Goal: Transaction & Acquisition: Purchase product/service

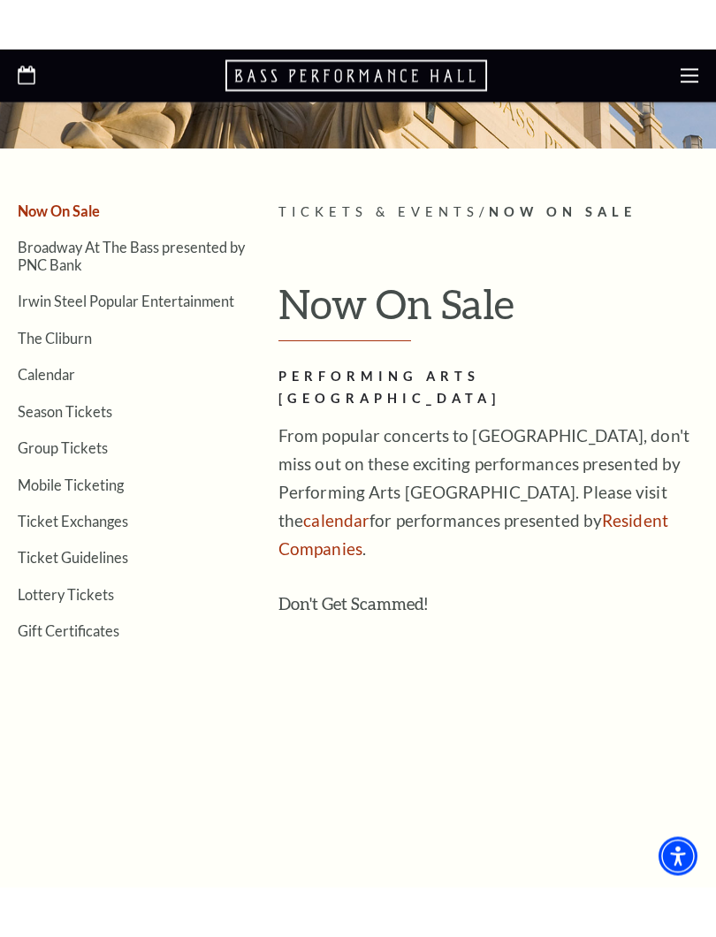
scroll to position [247, 0]
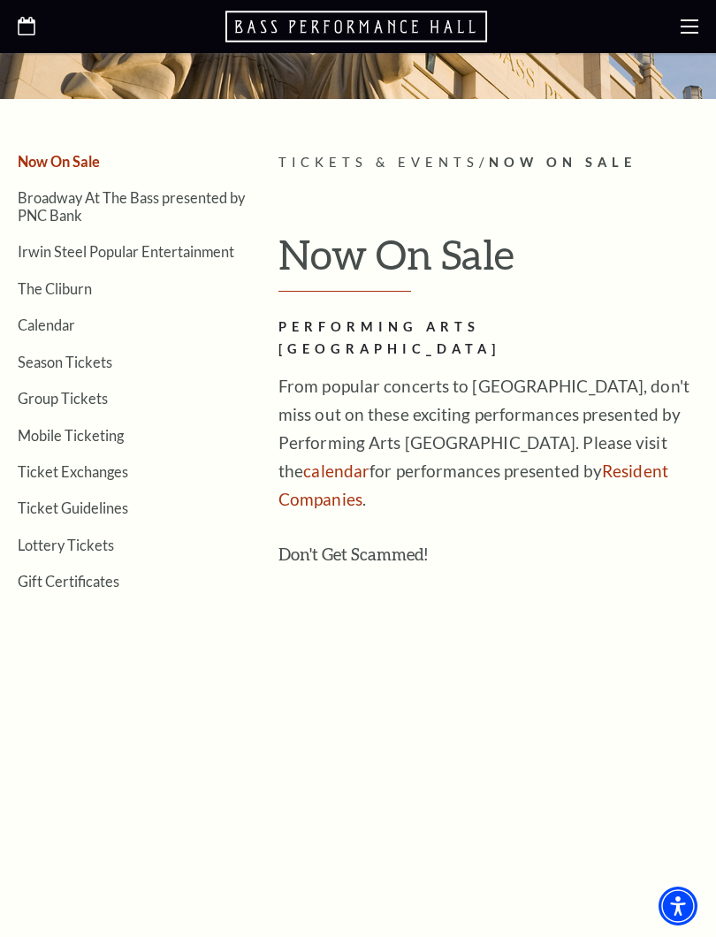
click at [369, 460] on link "calendar" at bounding box center [336, 470] width 66 height 20
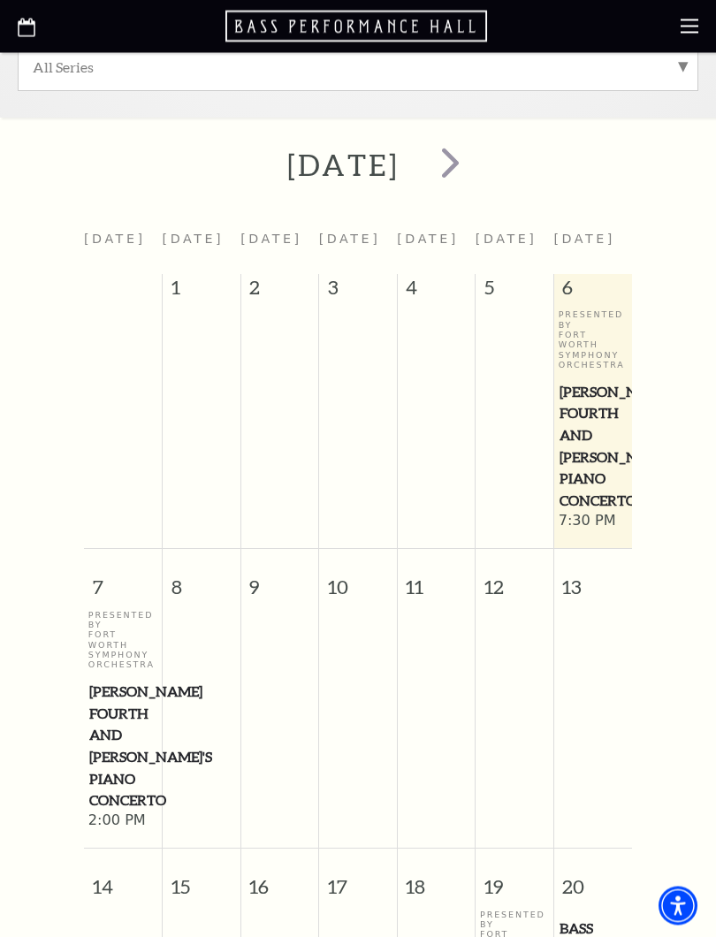
scroll to position [475, 0]
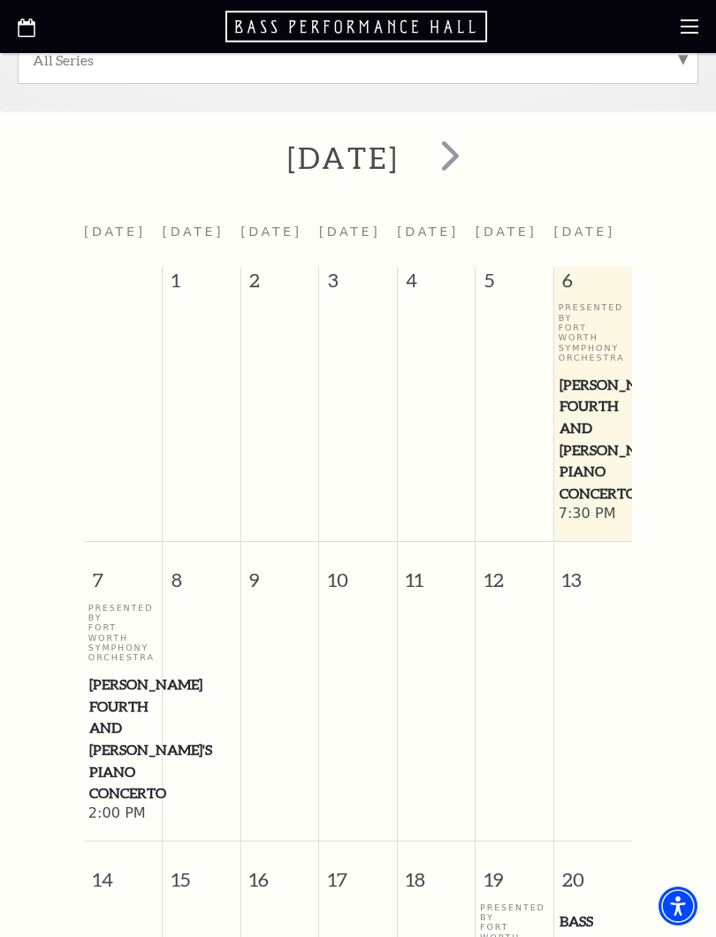
click at [475, 160] on span "next" at bounding box center [450, 155] width 50 height 50
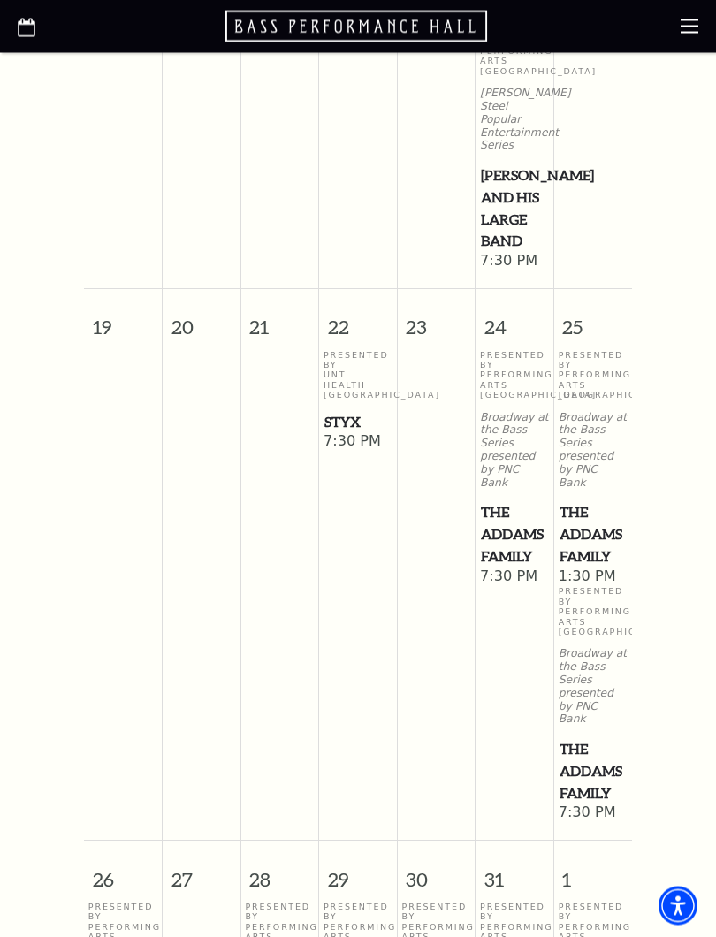
scroll to position [1439, 0]
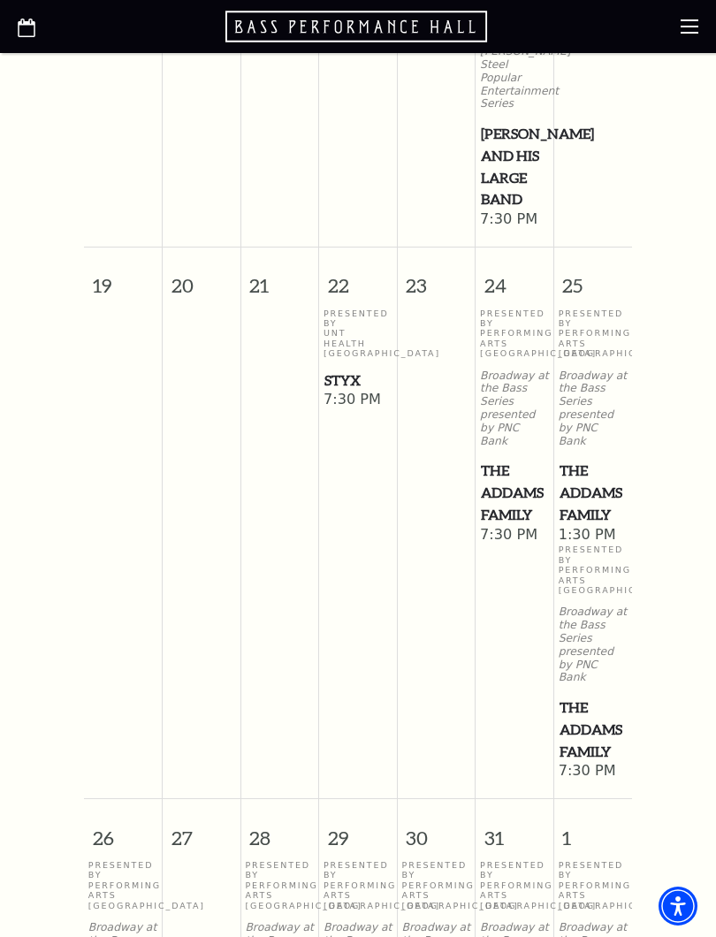
click at [346, 392] on span "Styx" at bounding box center [357, 380] width 67 height 22
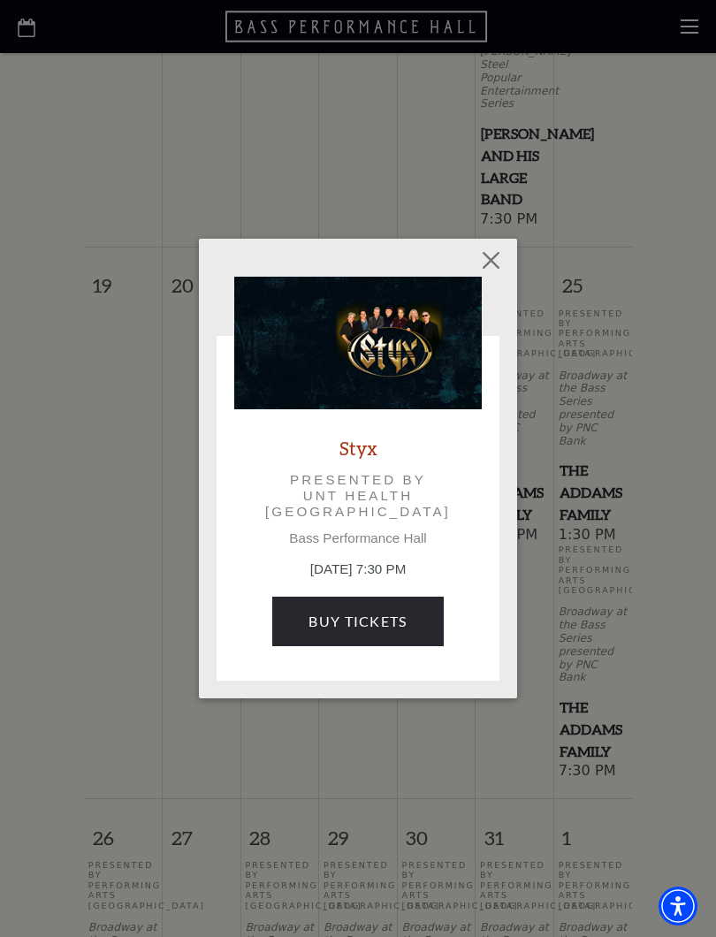
click at [347, 624] on link "Buy Tickets" at bounding box center [357, 621] width 171 height 49
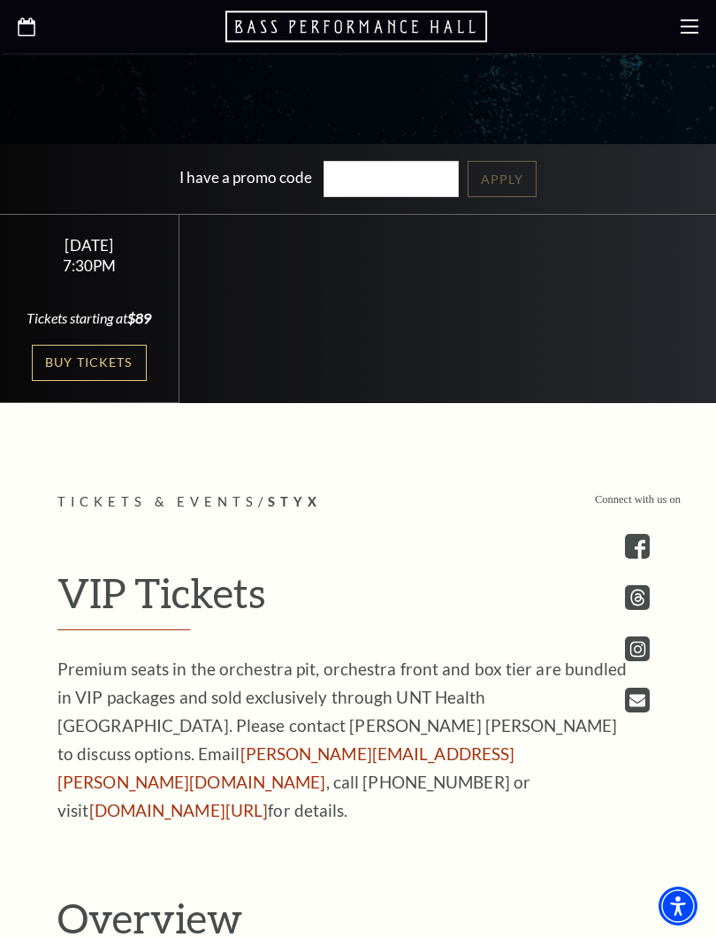
scroll to position [652, 0]
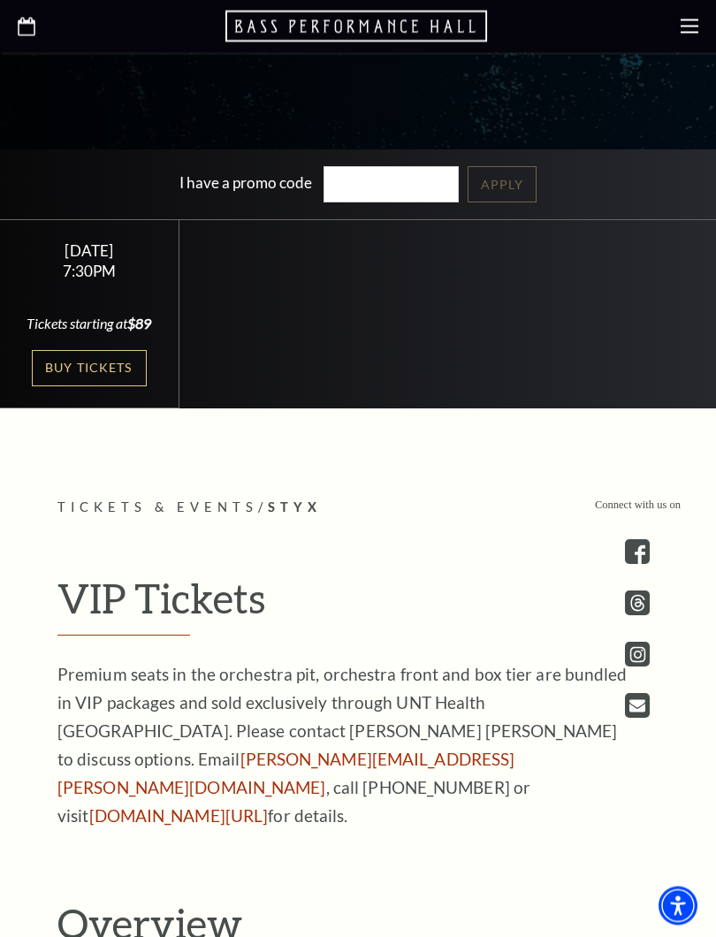
click at [88, 387] on link "Buy Tickets" at bounding box center [89, 369] width 115 height 36
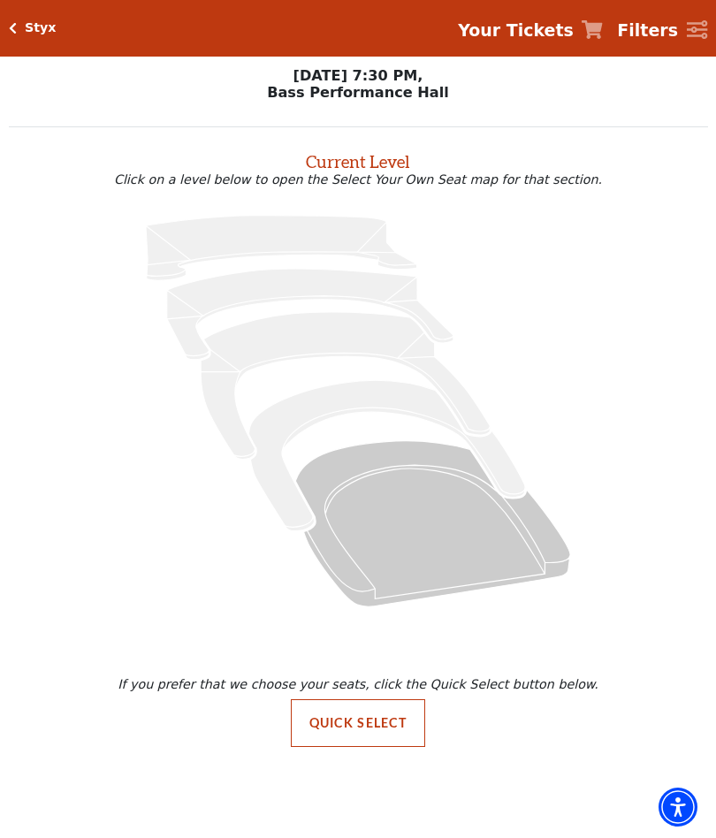
click at [386, 506] on icon "Orchestra / Parterre Circle - Seats Available: 236" at bounding box center [432, 522] width 275 height 165
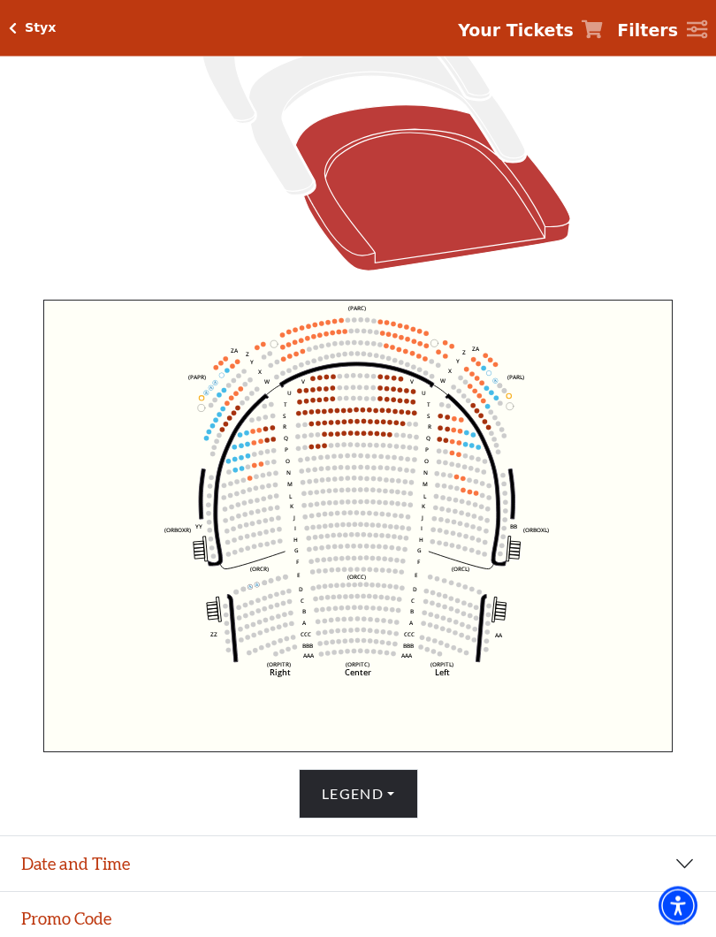
scroll to position [365, 0]
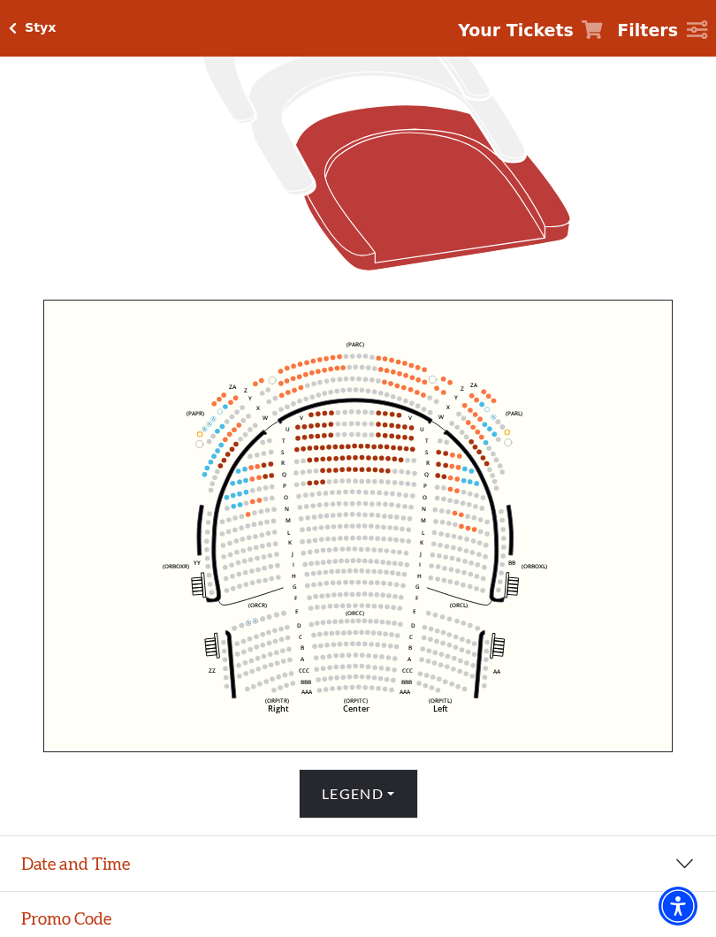
click at [616, 465] on icon "Left (ORPITL) Right (ORPITR) Center (ORPITC) ZZ AA YY BB ZA ZA (ORCL) (ORCR) (O…" at bounding box center [357, 526] width 629 height 452
click at [247, 516] on circle at bounding box center [247, 514] width 4 height 4
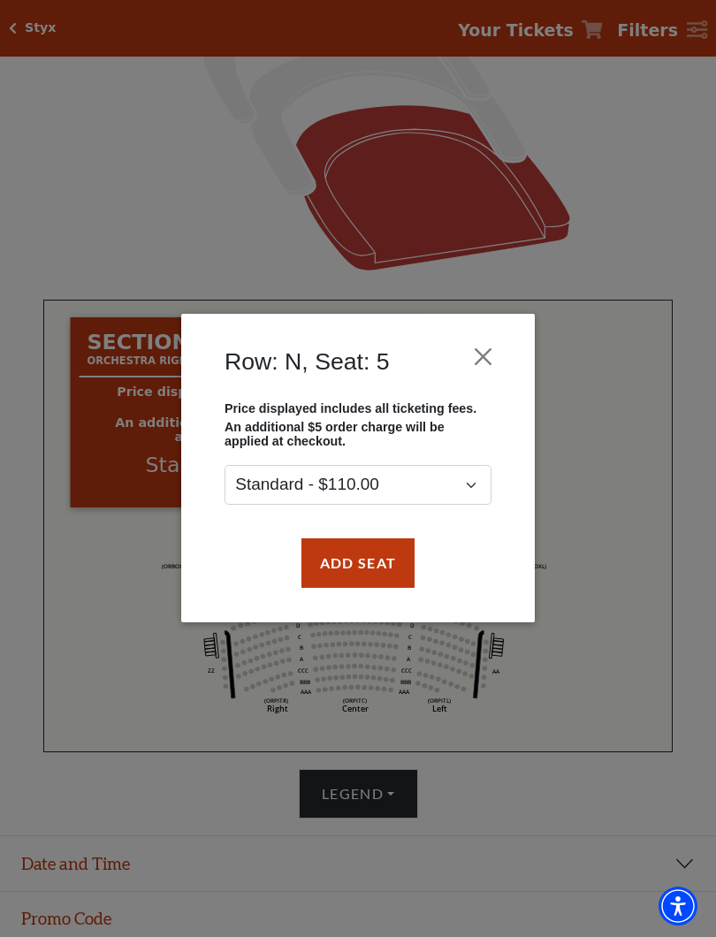
click at [348, 564] on button "Add Seat" at bounding box center [357, 562] width 113 height 49
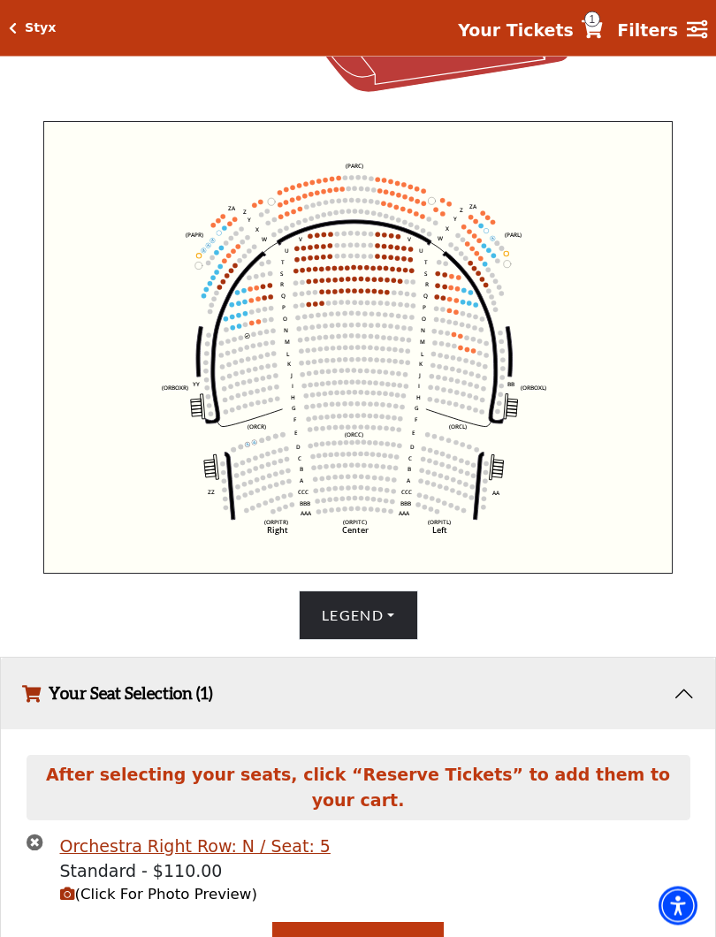
scroll to position [553, 0]
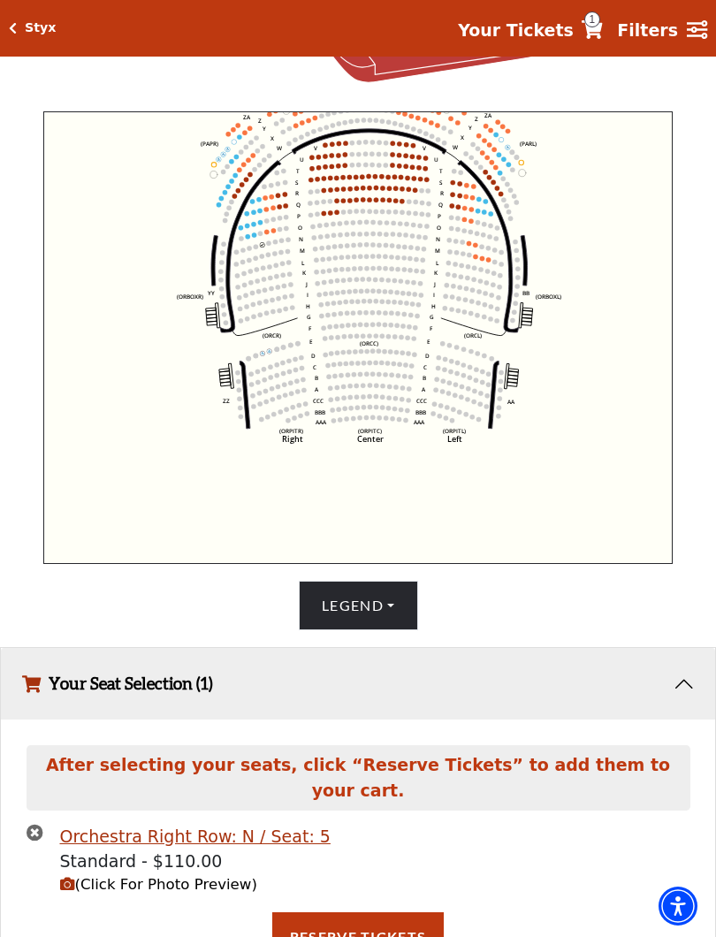
click at [352, 837] on button "Reserve Tickets" at bounding box center [357, 936] width 171 height 49
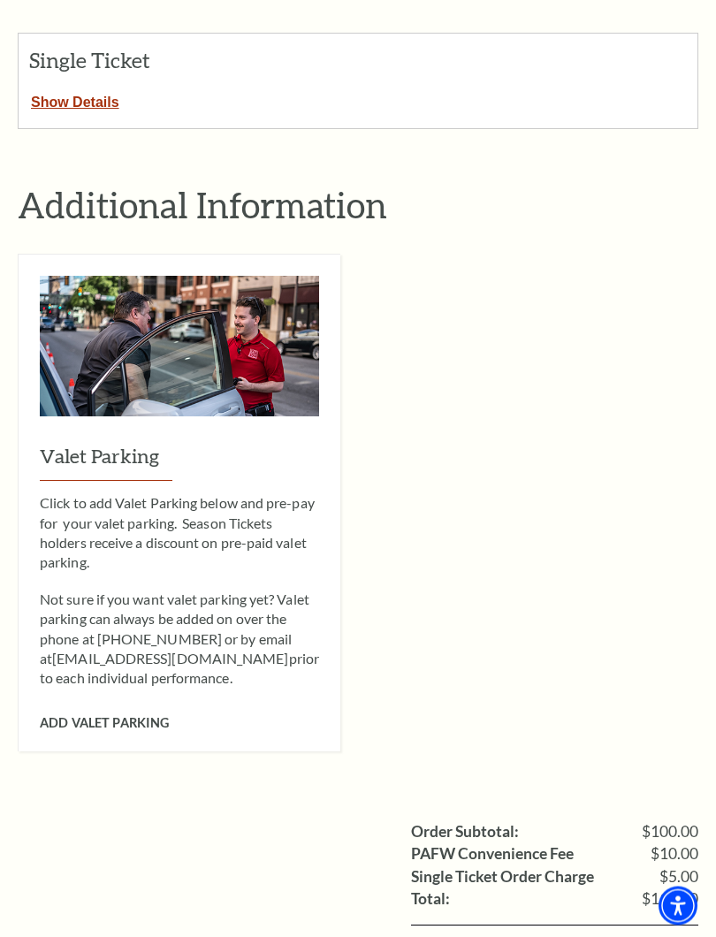
scroll to position [763, 0]
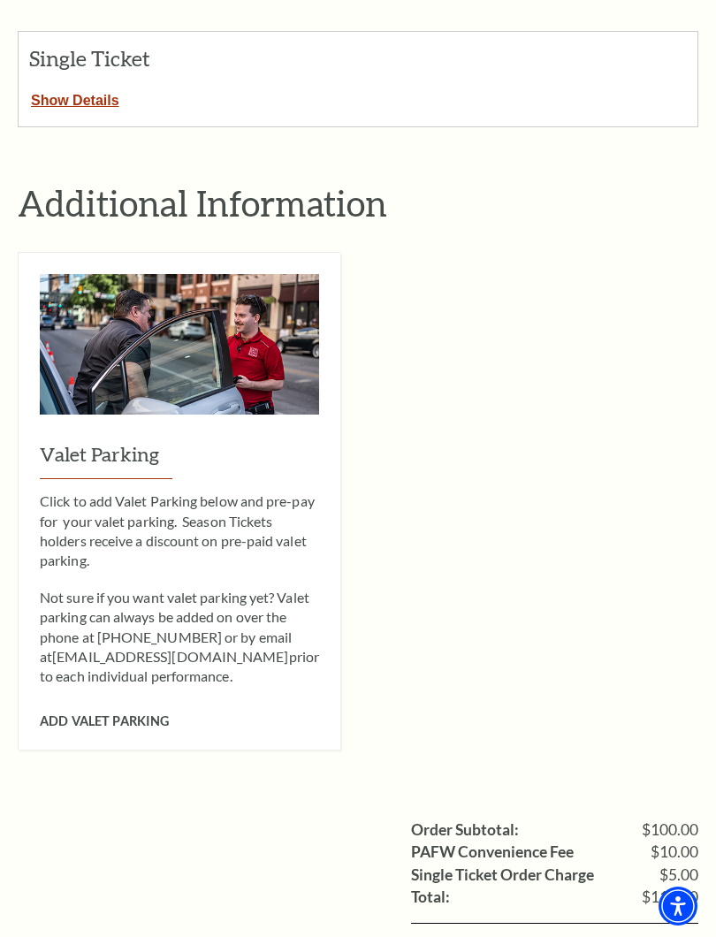
click at [96, 713] on span "Add Valet Parking" at bounding box center [104, 720] width 129 height 15
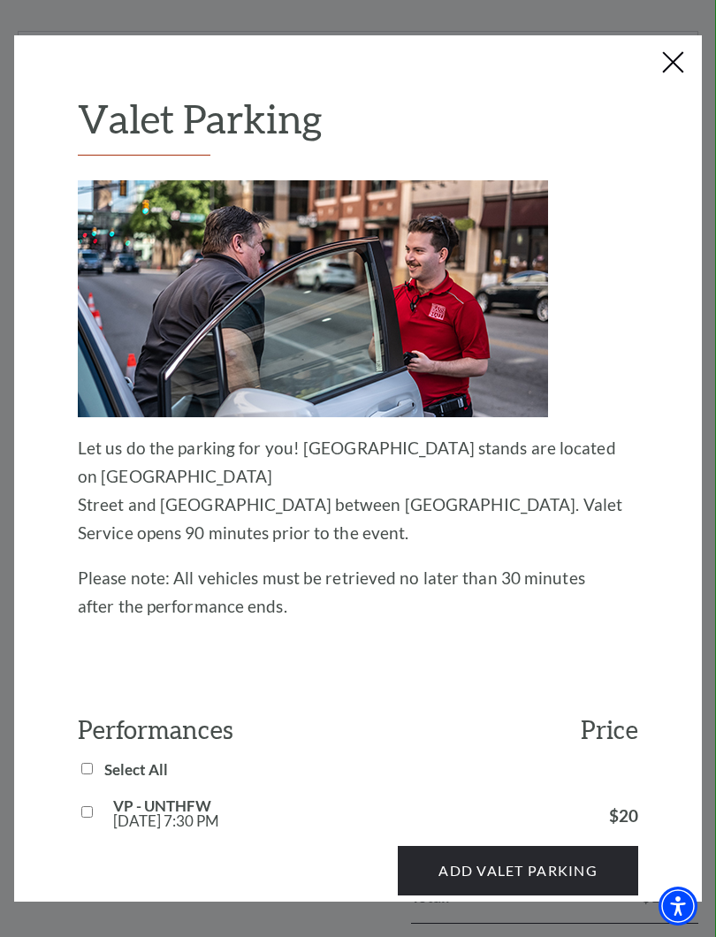
click at [94, 798] on div "VP - UNTHFW [DATE] 7:30 PM $20" at bounding box center [358, 813] width 560 height 30
click at [94, 828] on div "Add Valet Parking" at bounding box center [358, 861] width 560 height 67
click at [489, 837] on button "Add Valet Parking" at bounding box center [518, 870] width 240 height 49
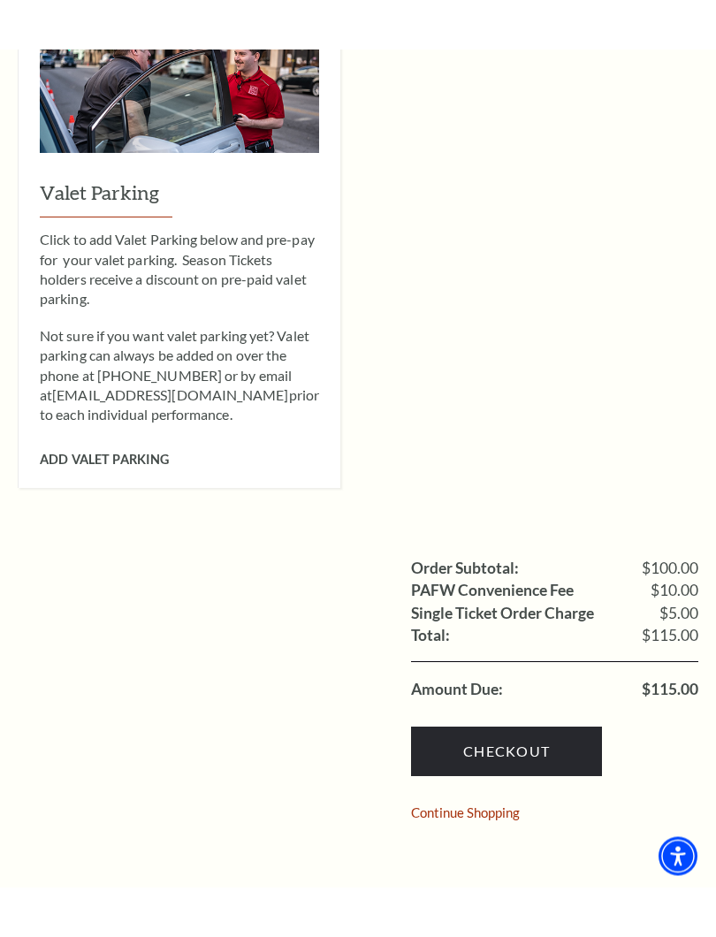
scroll to position [1074, 0]
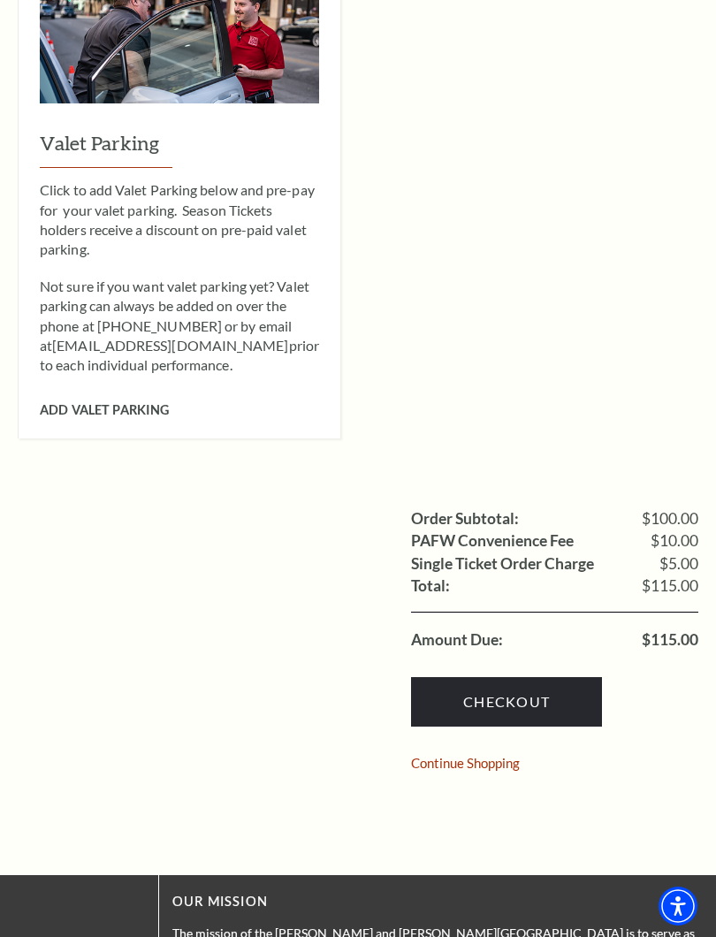
click at [100, 402] on span "Add Valet Parking" at bounding box center [104, 409] width 129 height 15
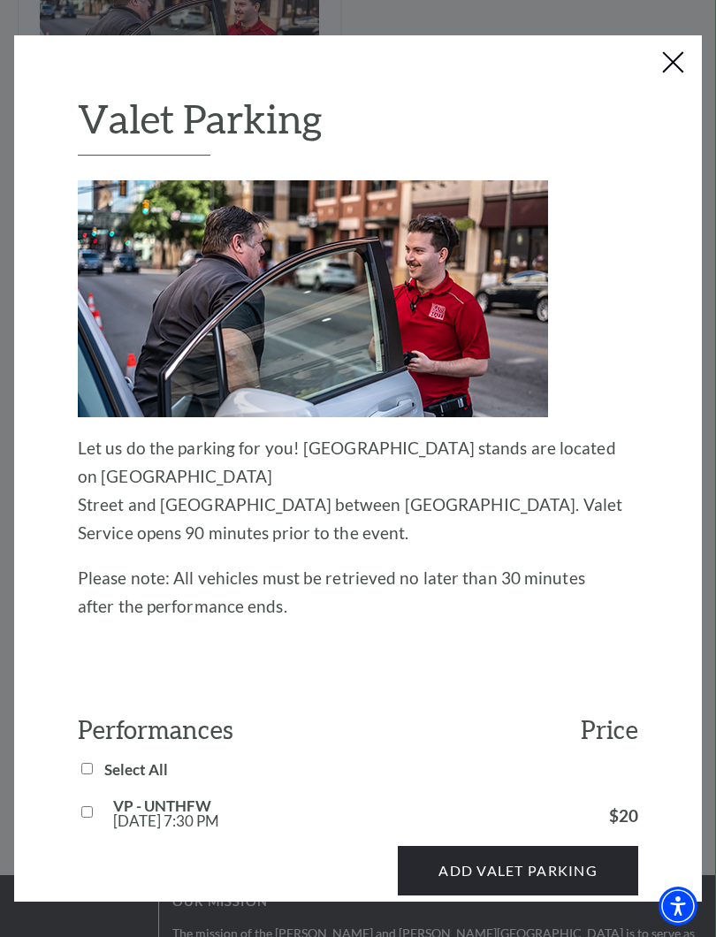
click at [91, 806] on input "VP - UNTHFW Wed, Oct 22 7:30 PM" at bounding box center [86, 811] width 11 height 11
checkbox input "true"
click at [446, 837] on button "Add Valet Parking" at bounding box center [518, 870] width 240 height 49
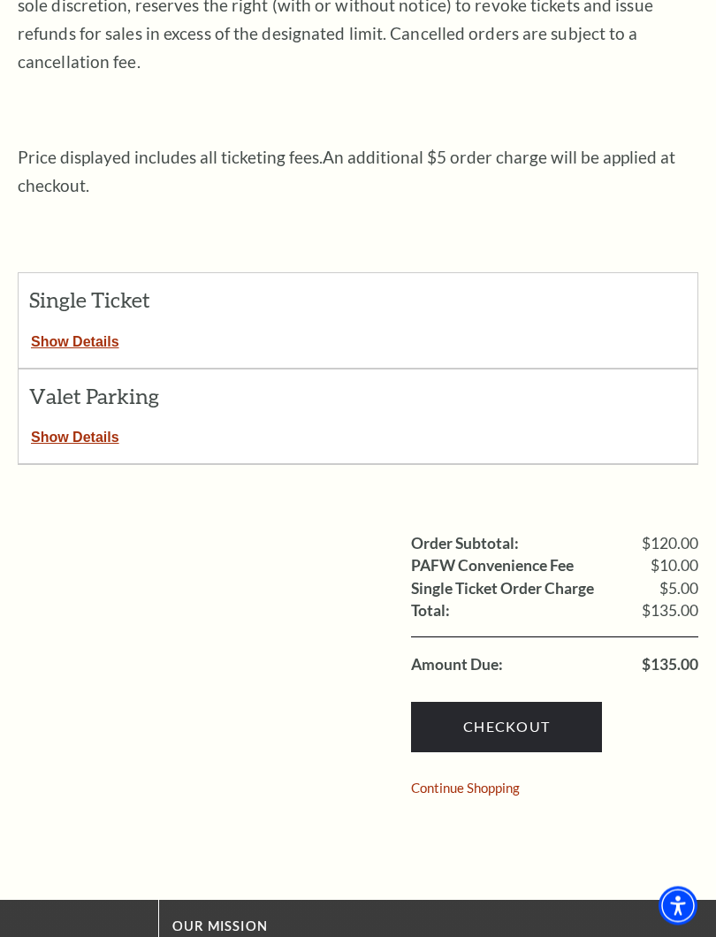
scroll to position [521, 0]
click at [510, 702] on link "Checkout" at bounding box center [506, 726] width 191 height 49
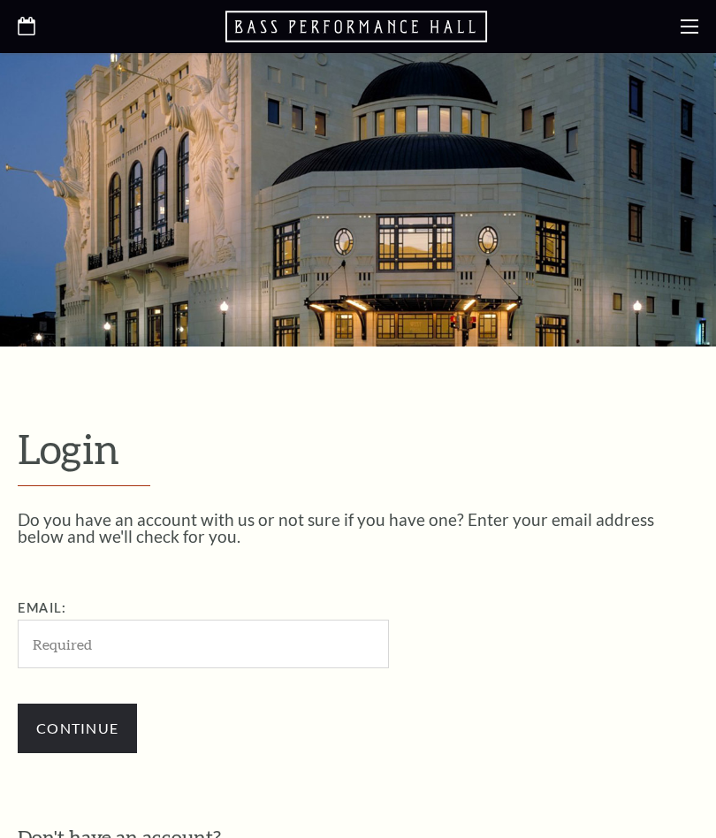
scroll to position [426, 0]
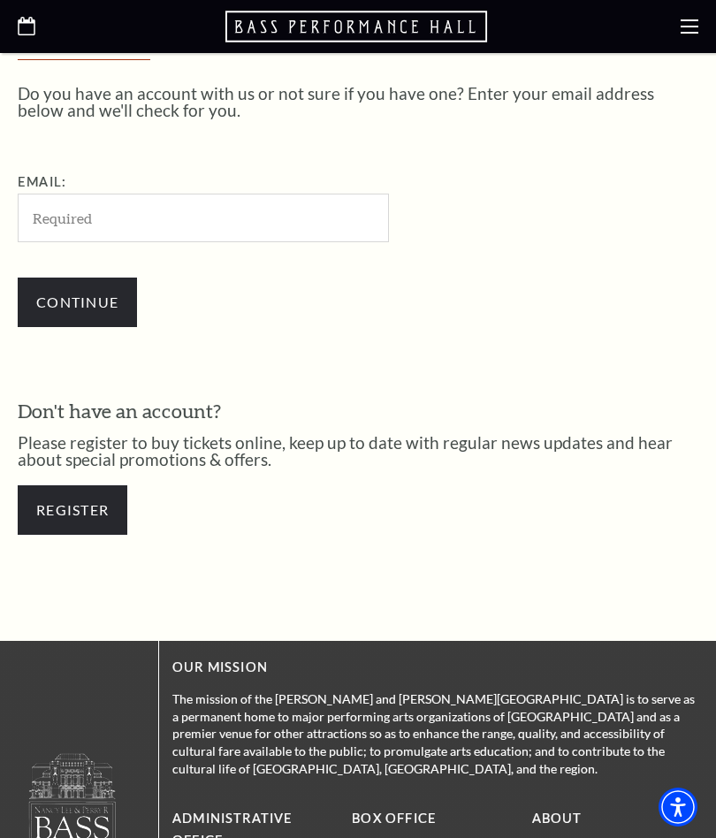
click at [52, 220] on input "Email:" at bounding box center [203, 218] width 371 height 49
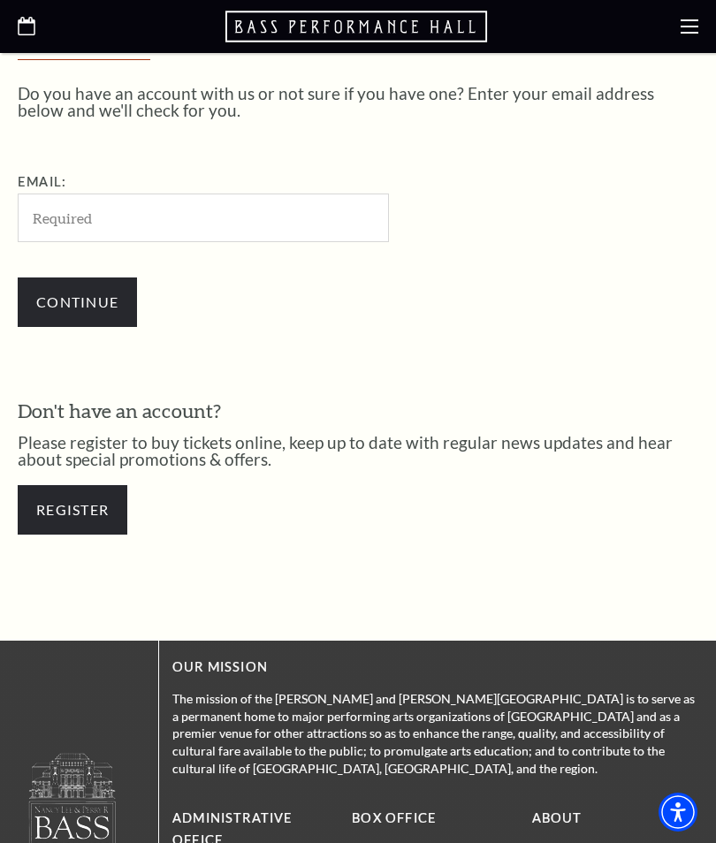
type input "cmunschtx@gmail.com"
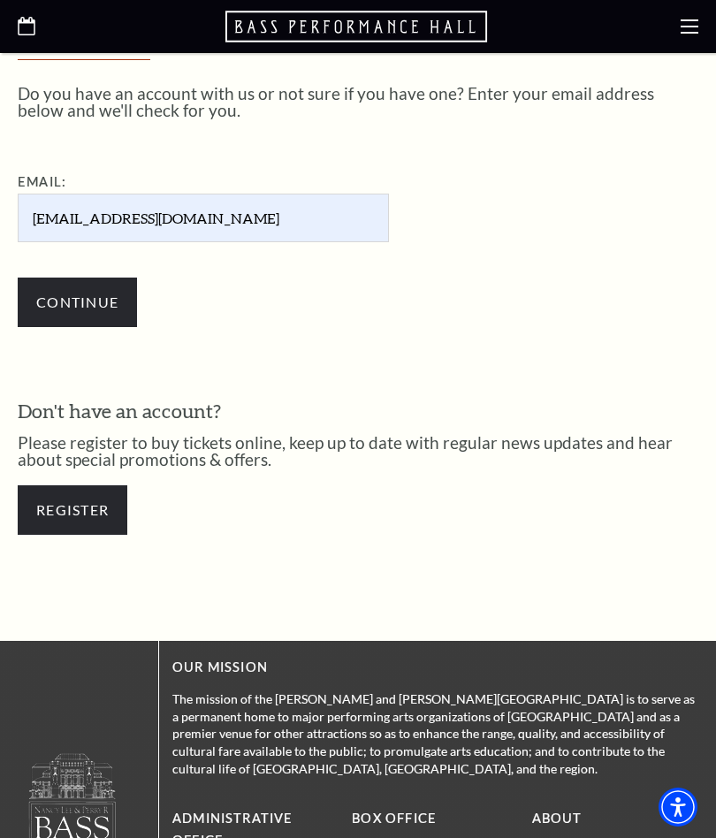
click at [68, 305] on input "Continue" at bounding box center [77, 302] width 119 height 49
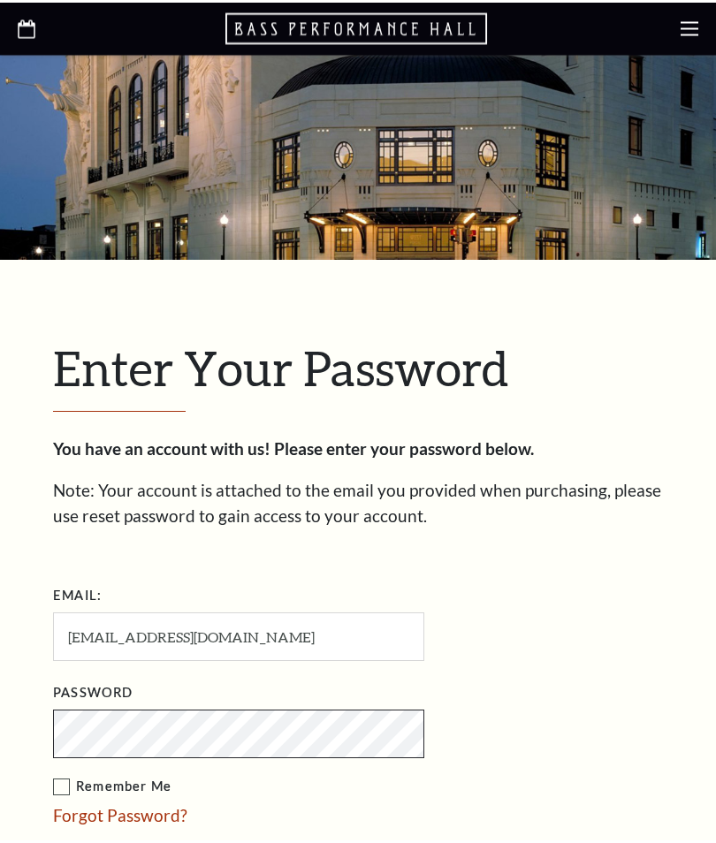
scroll to position [518, 0]
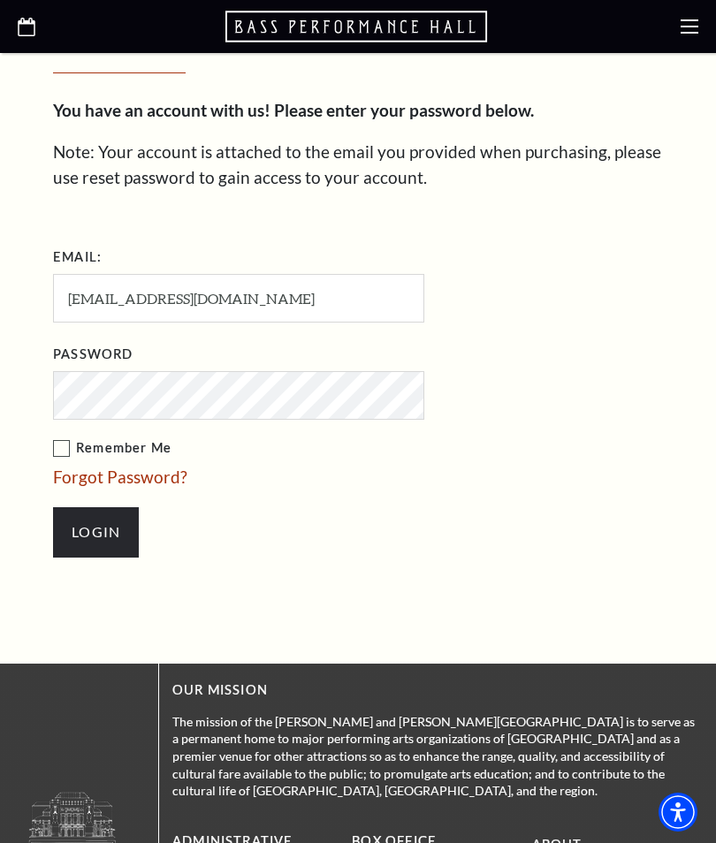
click at [92, 522] on input "Login" at bounding box center [96, 531] width 86 height 49
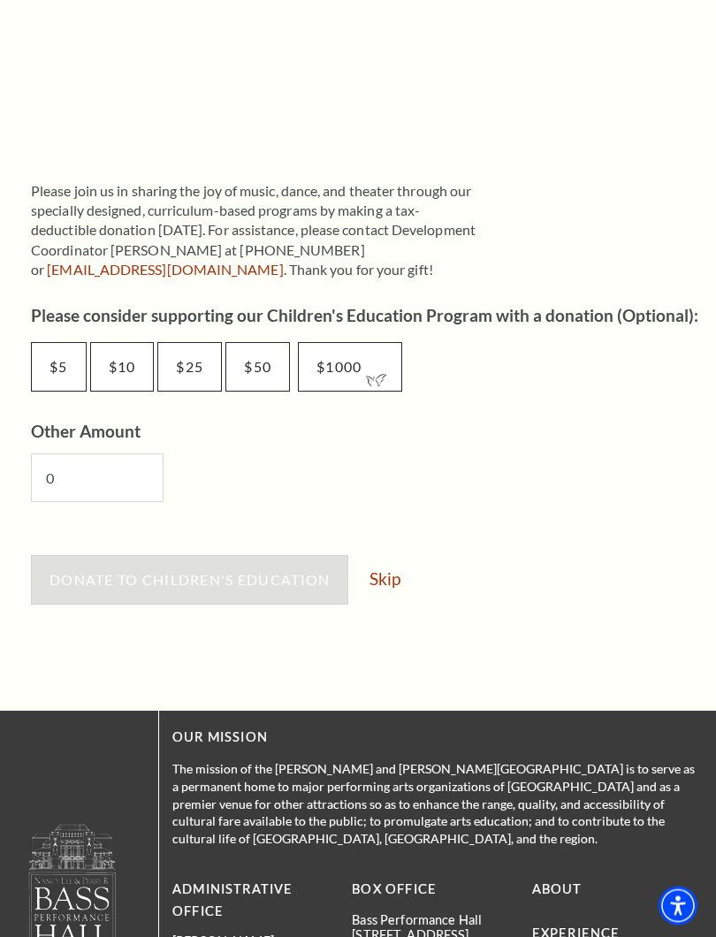
scroll to position [809, 0]
click at [394, 572] on link "Skip" at bounding box center [384, 578] width 31 height 17
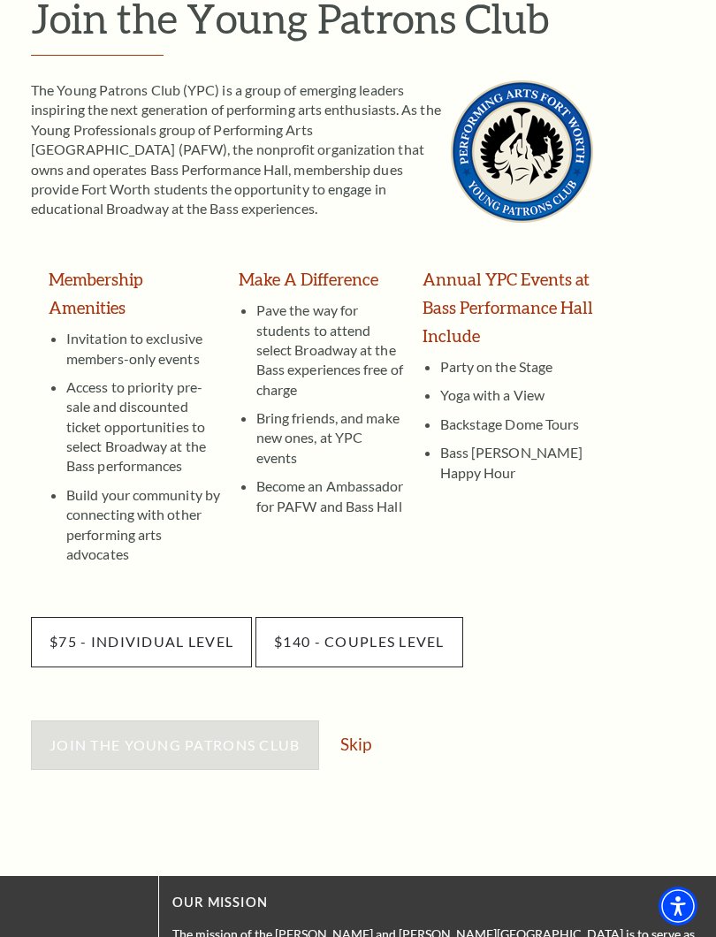
scroll to position [221, 0]
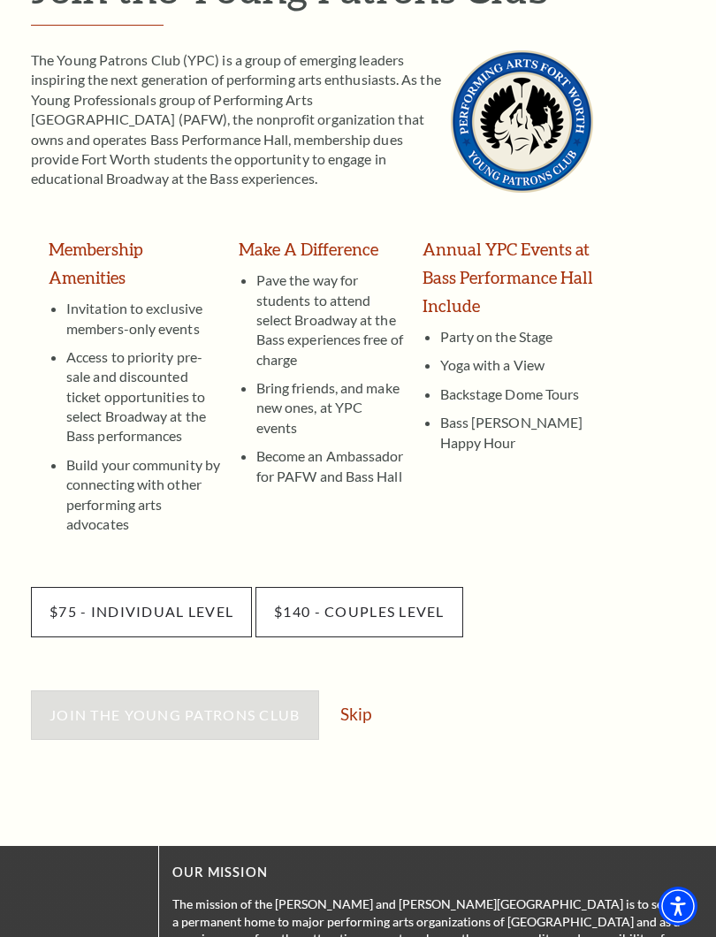
click at [357, 705] on link "Skip" at bounding box center [355, 713] width 31 height 17
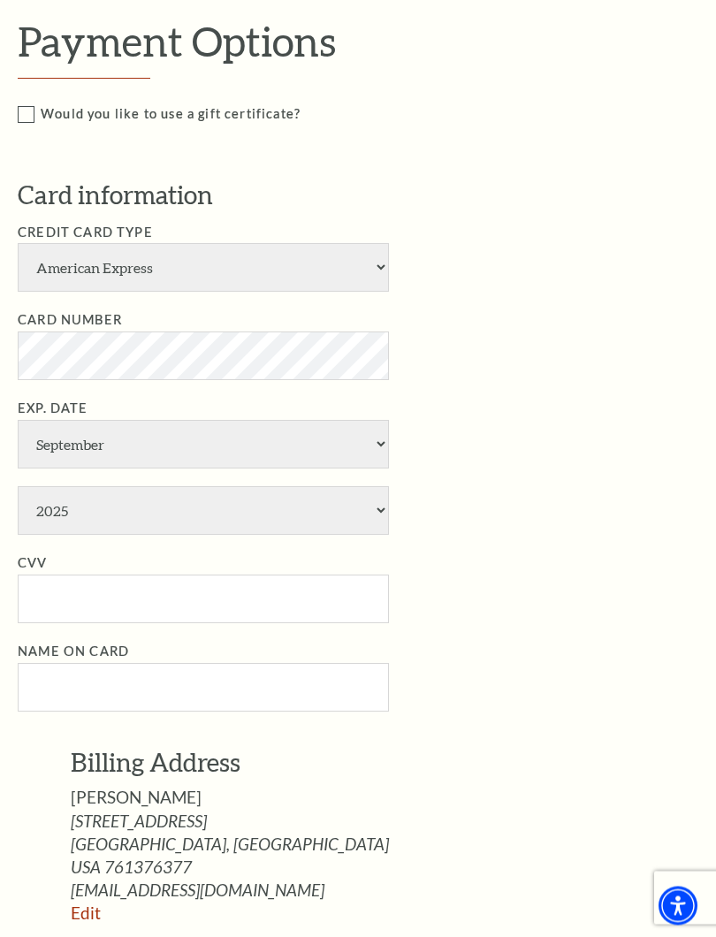
scroll to position [636, 0]
select select "24"
select select "1"
select select "2028"
type input "626"
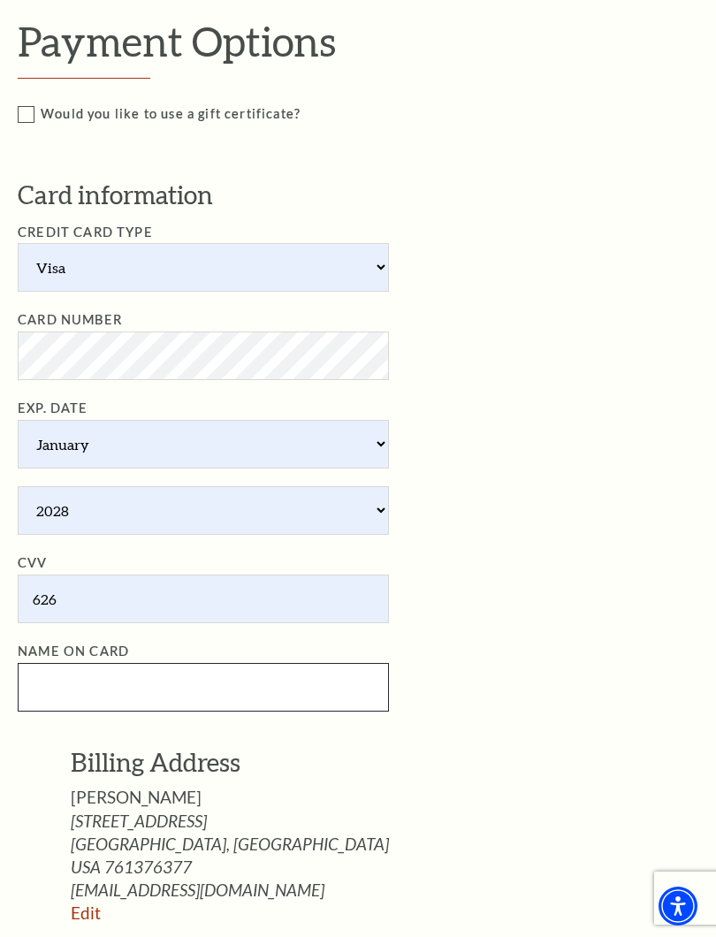
type input "[PERSON_NAME]"
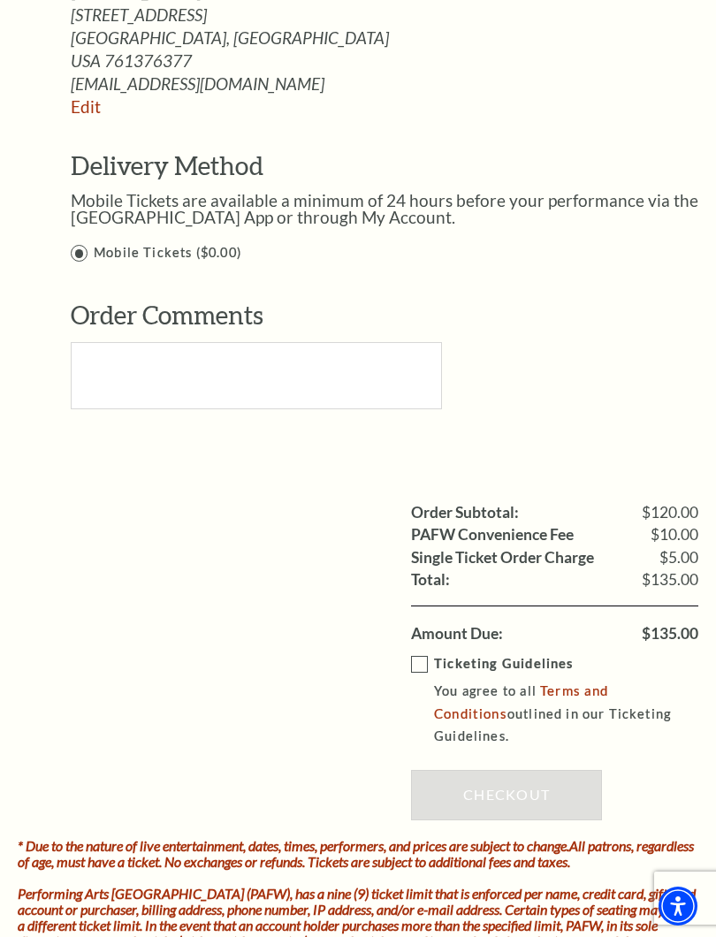
scroll to position [1441, 0]
click at [437, 654] on p "Ticketing Guidelines" at bounding box center [578, 665] width 289 height 22
click at [0, 0] on input "Ticketing Guidelines You agree to all Terms and Conditions outlined in our Tick…" at bounding box center [0, 0] width 0 height 0
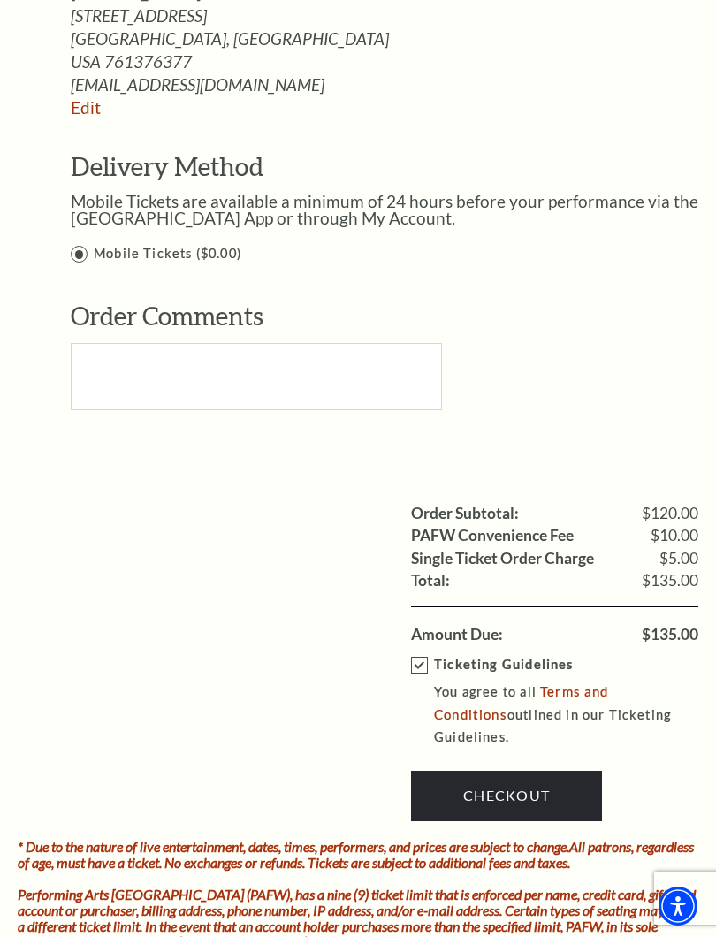
click at [526, 771] on link "Checkout" at bounding box center [506, 795] width 191 height 49
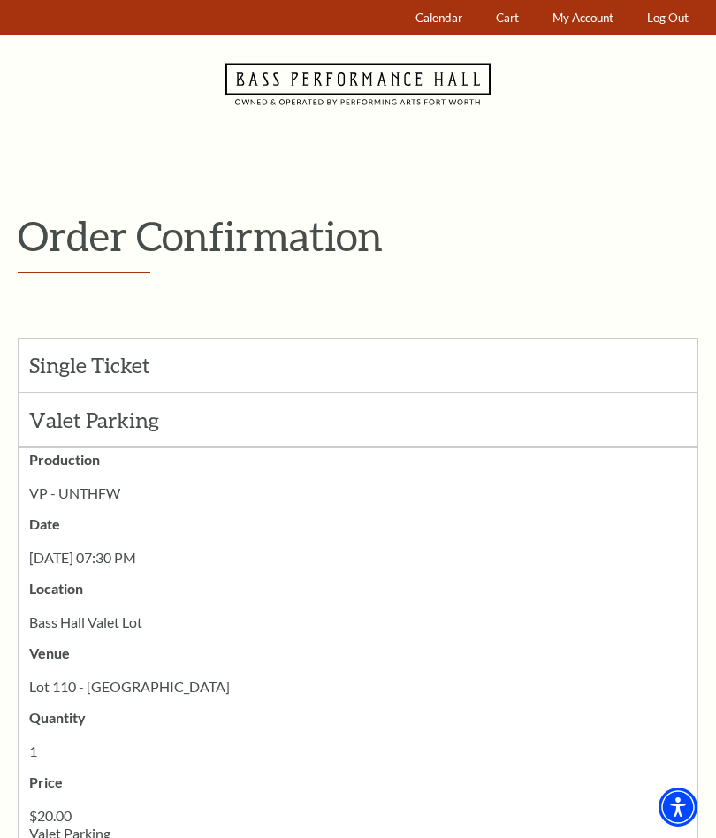
click at [674, 11] on link "Log Out" at bounding box center [668, 18] width 58 height 34
